Goal: Task Accomplishment & Management: Manage account settings

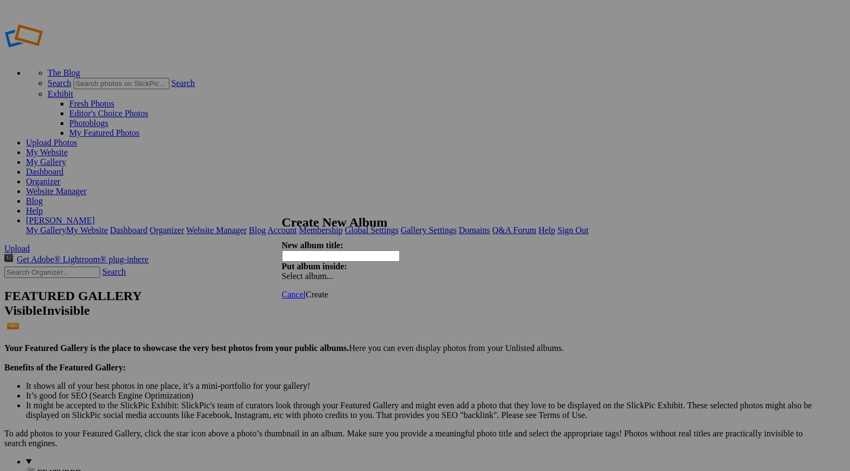
click at [354, 251] on input "text" at bounding box center [341, 256] width 118 height 11
type input "Field Trip Pat & Mo"
click at [329, 290] on span "Create" at bounding box center [317, 294] width 23 height 9
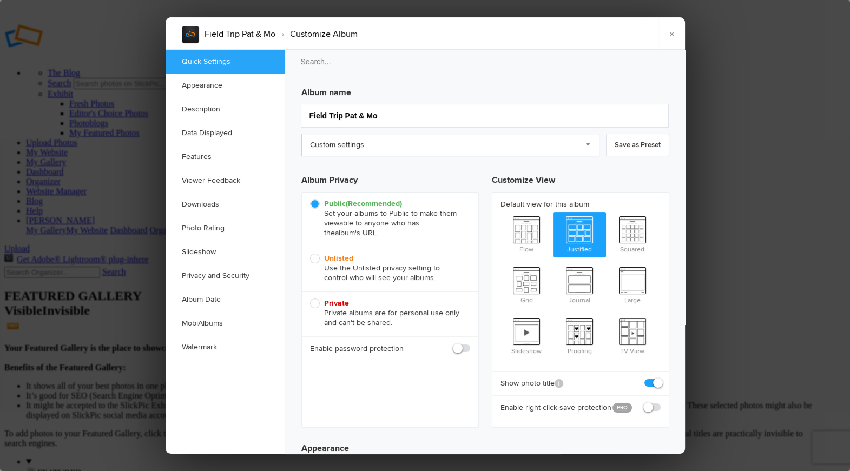
click at [397, 139] on link "Custom settings" at bounding box center [450, 145] width 298 height 23
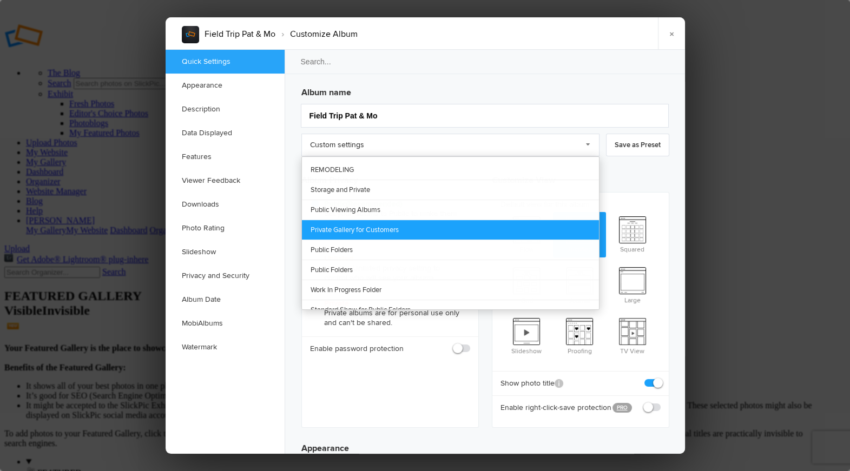
click at [402, 226] on link "Private Gallery for Customers" at bounding box center [450, 230] width 297 height 20
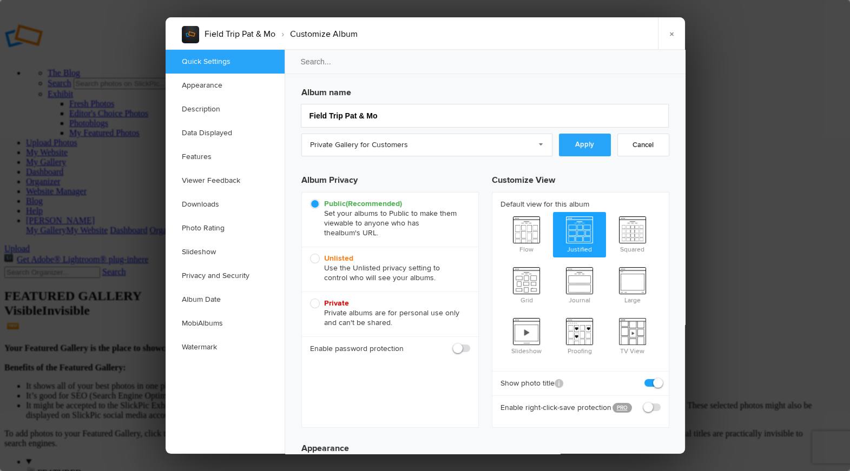
click at [318, 258] on span "Unlisted Use the Unlisted privacy setting to control who will see your albums." at bounding box center [387, 268] width 155 height 29
click at [310, 254] on input "Unlisted Use the Unlisted privacy setting to control who will see your albums." at bounding box center [310, 253] width 1 height 1
radio input "true"
click at [412, 147] on link "Private Gallery for Customers" at bounding box center [426, 145] width 251 height 23
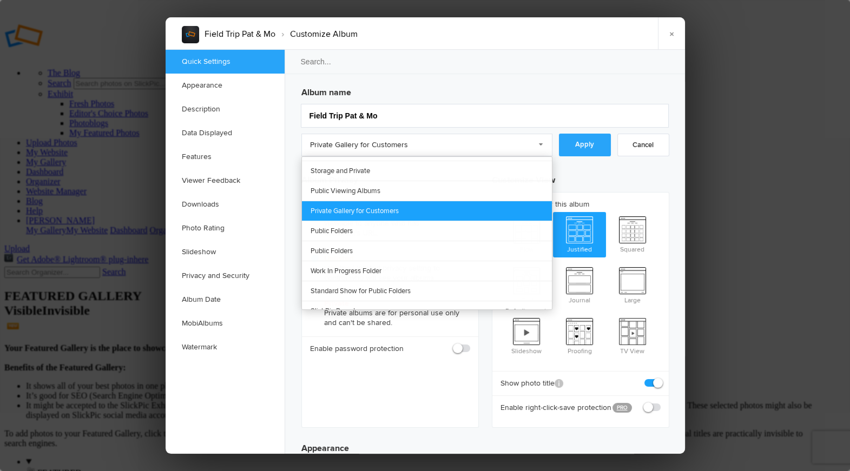
scroll to position [12, 0]
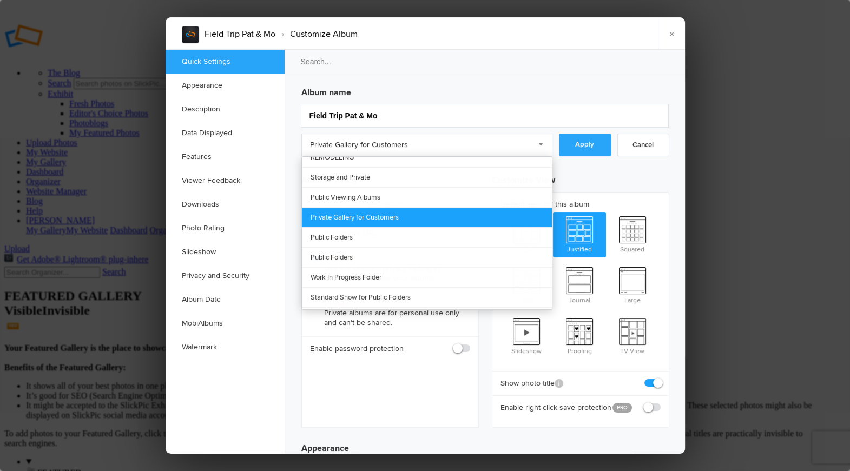
click at [414, 213] on link "Private Gallery for Customers" at bounding box center [427, 217] width 250 height 20
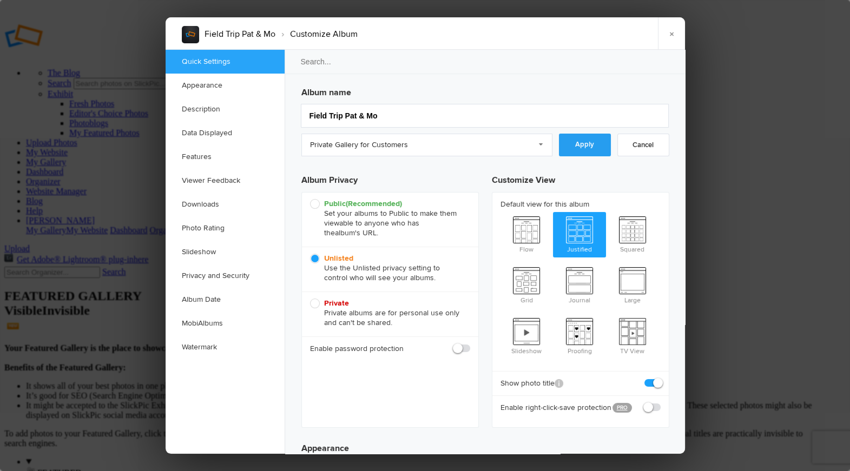
click at [587, 145] on link "Apply" at bounding box center [585, 145] width 52 height 23
checkbox input "true"
radio input "false"
radio input "true"
radio input "false"
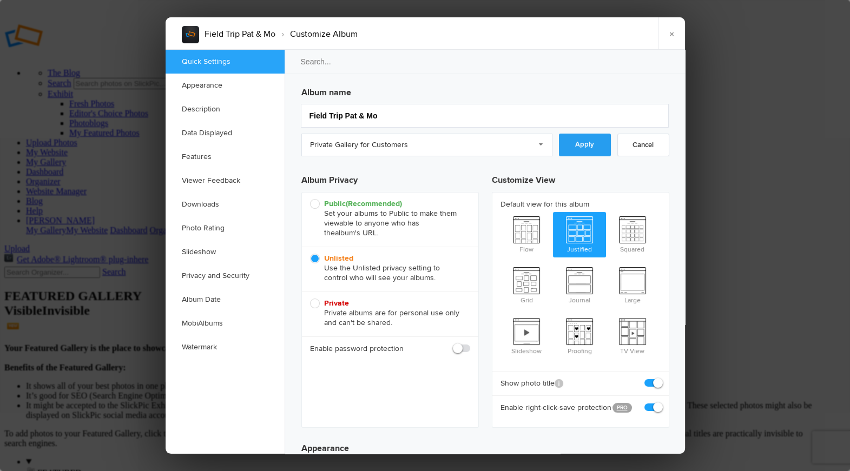
radio input "true"
radio input "false"
radio input "true"
checkbox input "true"
checkbox input "false"
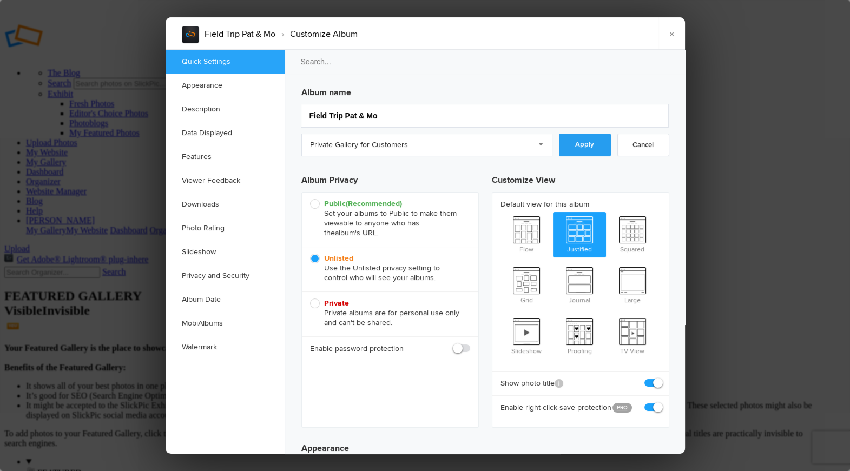
checkbox input "false"
checkbox input "true"
radio input "false"
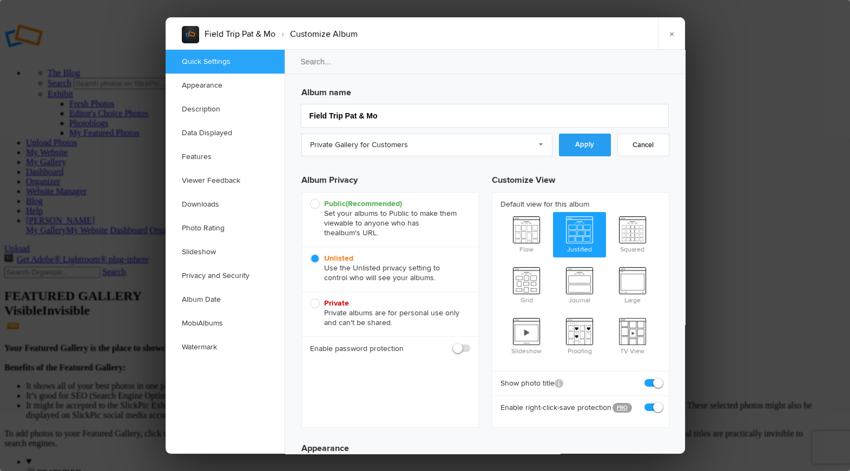
radio input "true"
click at [671, 36] on link "×" at bounding box center [671, 33] width 27 height 32
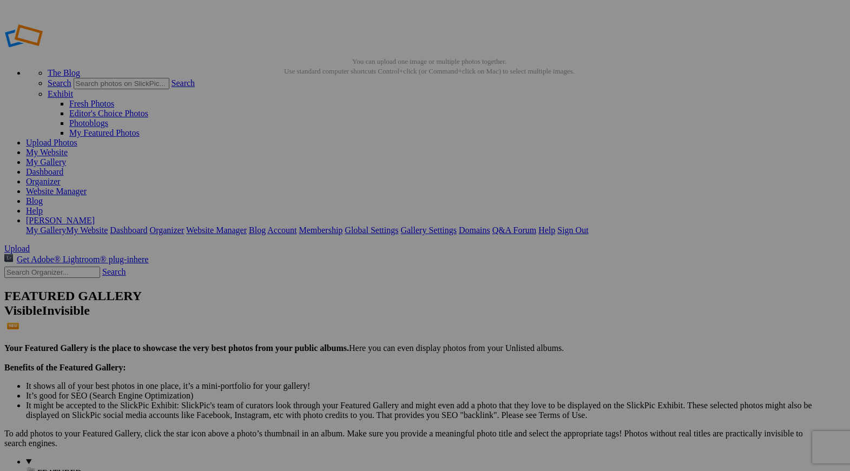
type input "Field Trip Pat & Mo"
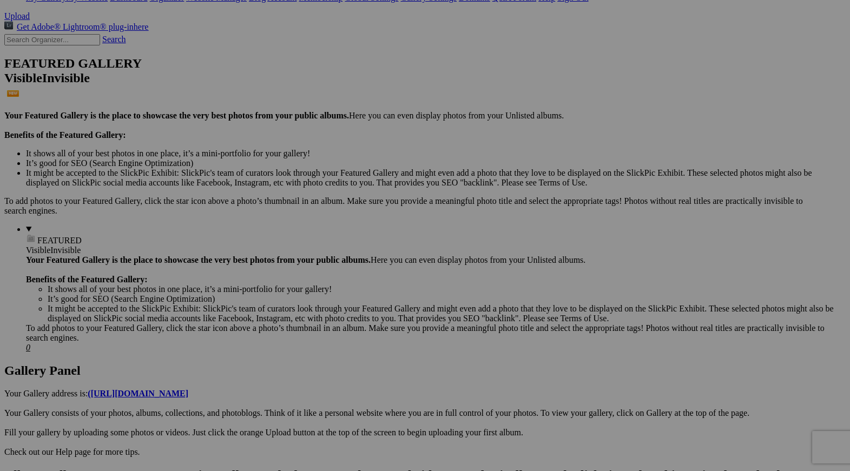
scroll to position [234, 0]
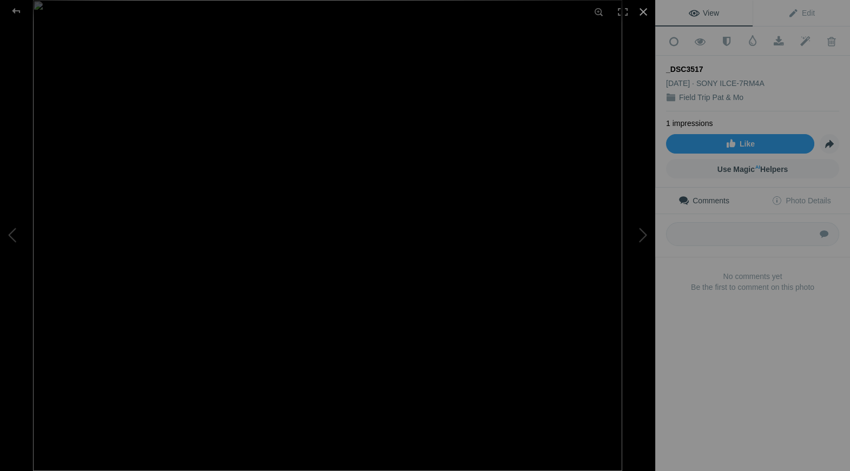
click at [643, 11] on div at bounding box center [644, 12] width 24 height 24
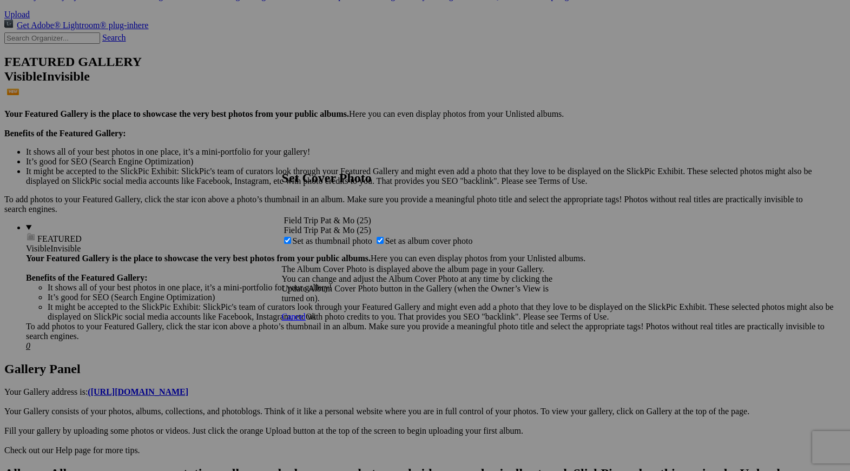
click at [317, 322] on span "Ok" at bounding box center [311, 316] width 11 height 9
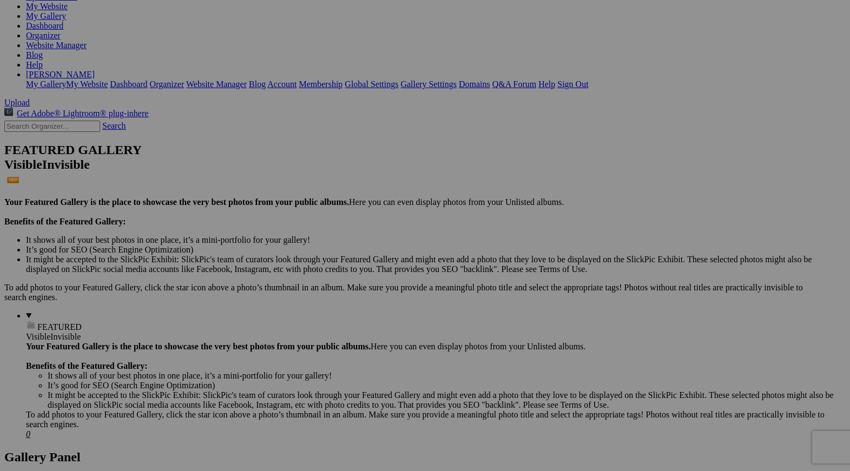
scroll to position [0, 0]
